Goal: Transaction & Acquisition: Purchase product/service

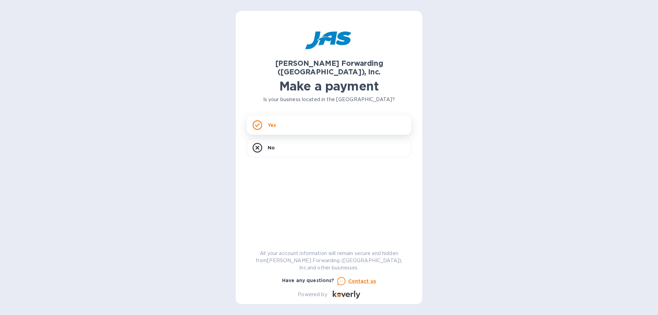
click at [287, 119] on div "Yes" at bounding box center [329, 125] width 165 height 19
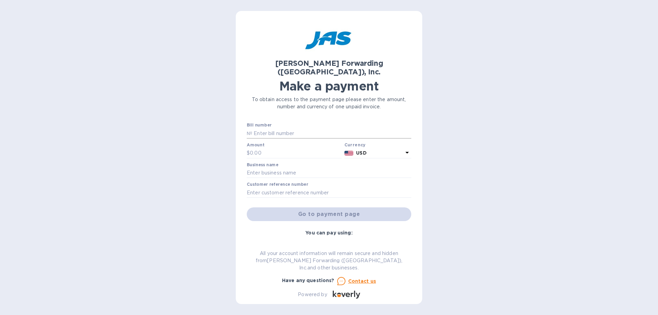
click at [281, 128] on input "text" at bounding box center [331, 133] width 159 height 10
type input "BOS503208436"
type input "109.50"
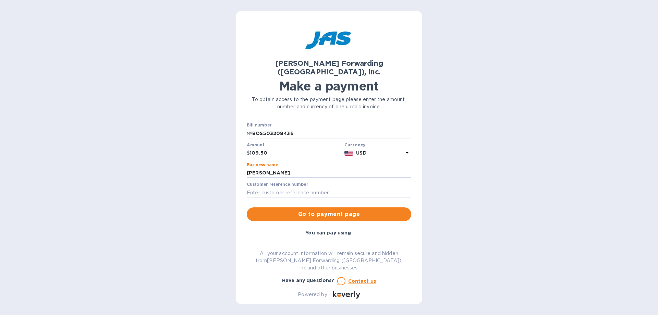
type input "[PERSON_NAME] Brothers Inc."
click at [315, 210] on span "Go to payment page" at bounding box center [329, 214] width 154 height 8
